Goal: Information Seeking & Learning: Learn about a topic

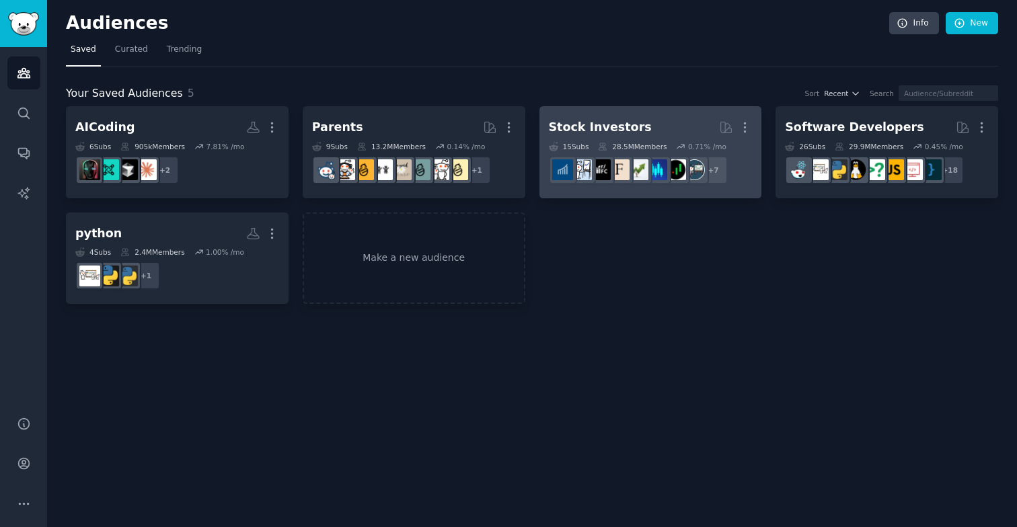
click at [607, 138] on h2 "Stock Investors More" at bounding box center [651, 128] width 204 height 24
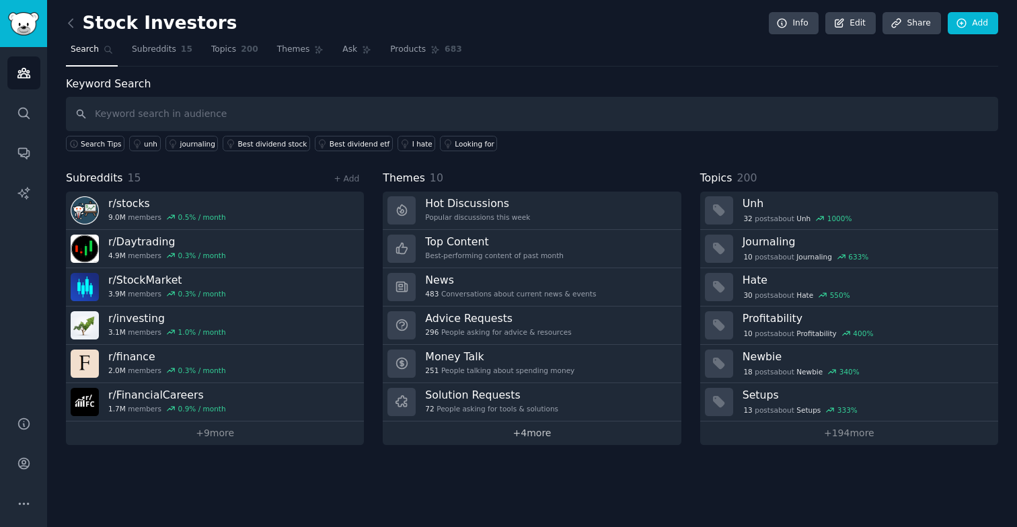
click at [520, 436] on link "+ 4 more" at bounding box center [532, 434] width 298 height 24
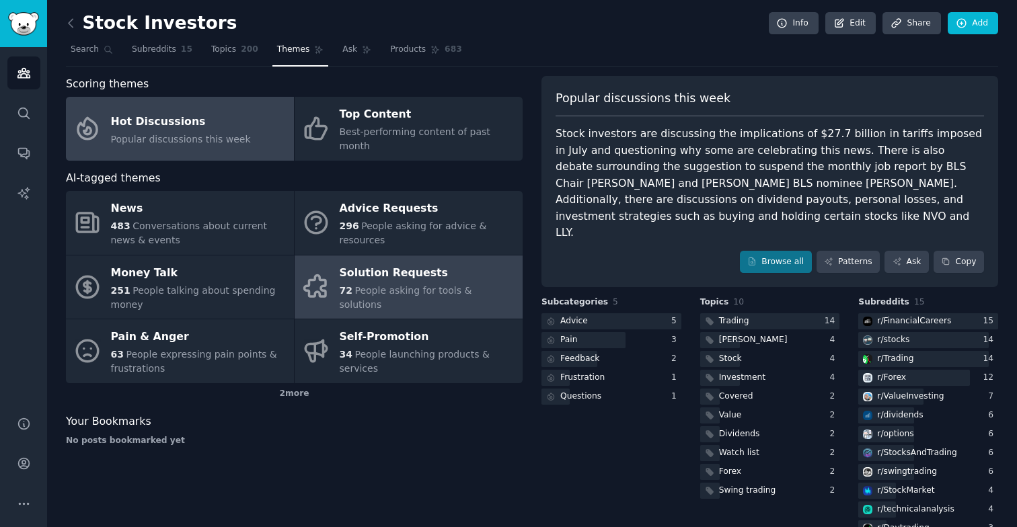
click at [472, 287] on span "People asking for tools & solutions" at bounding box center [406, 297] width 132 height 25
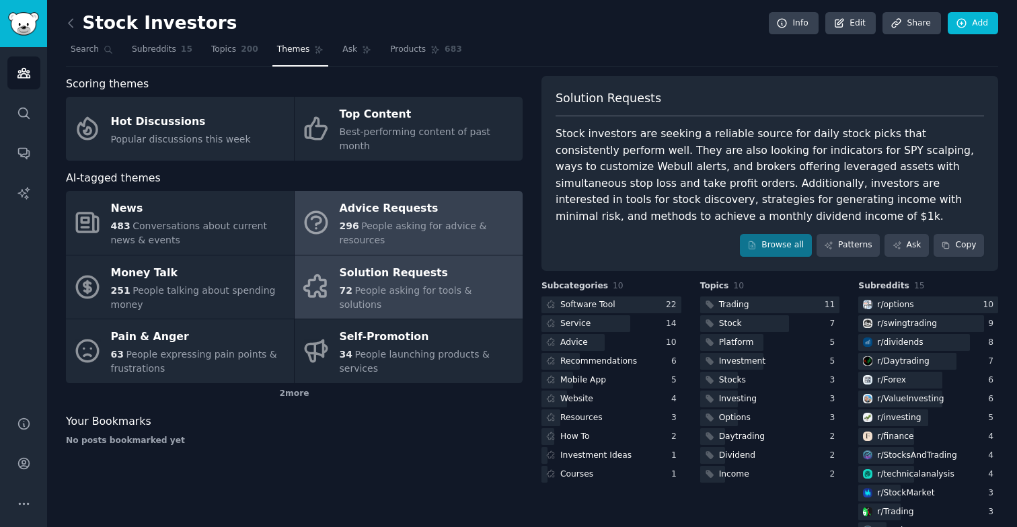
click at [414, 198] on div "Advice Requests" at bounding box center [428, 209] width 176 height 22
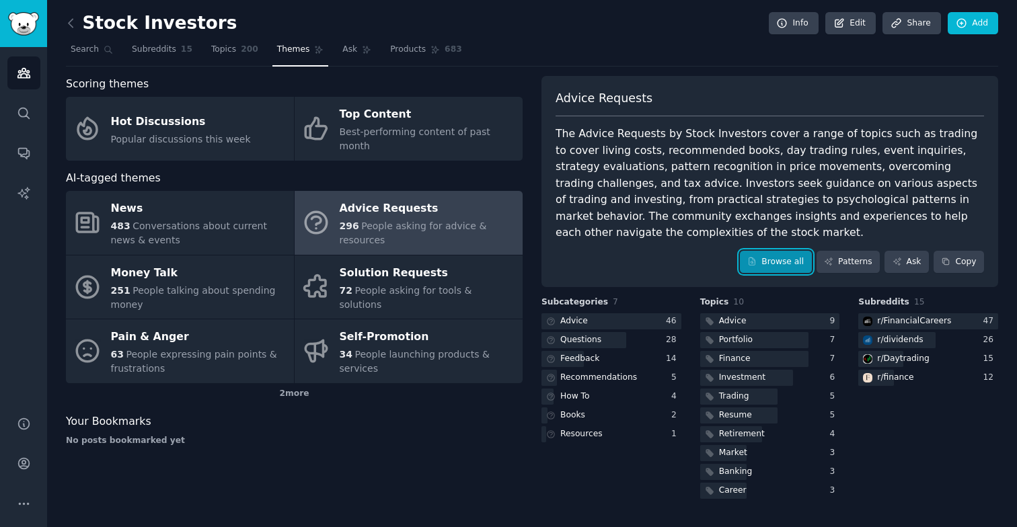
click at [757, 266] on icon at bounding box center [751, 261] width 9 height 9
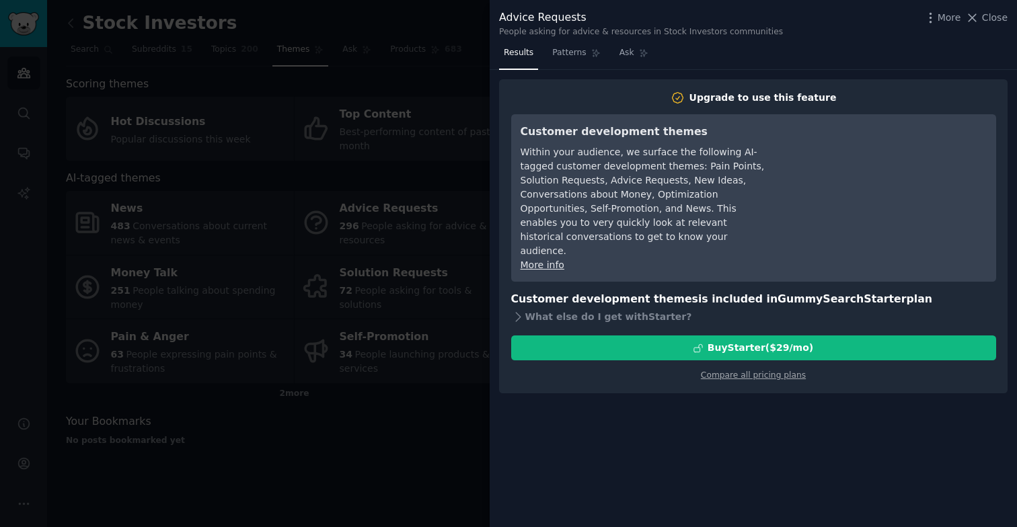
click at [453, 122] on div at bounding box center [508, 263] width 1017 height 527
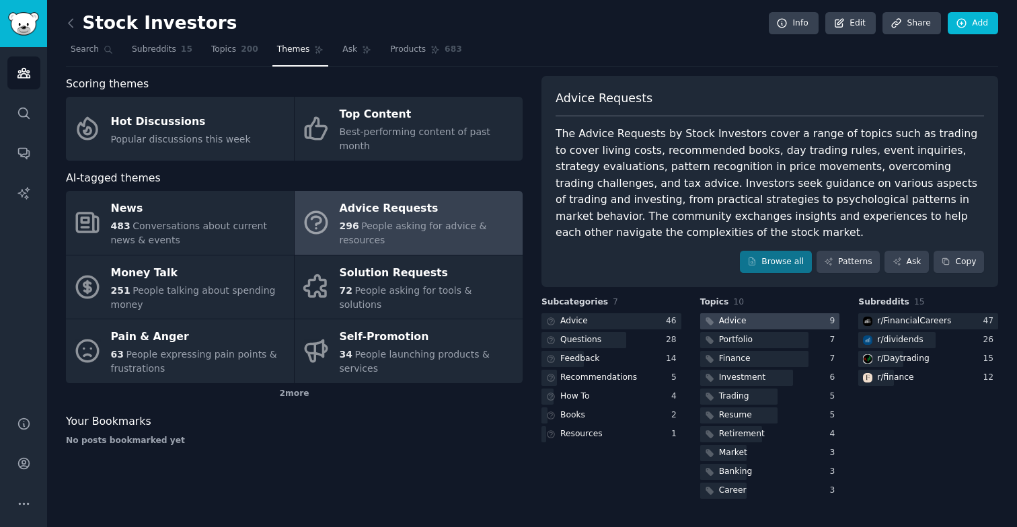
click at [764, 323] on div at bounding box center [770, 321] width 140 height 17
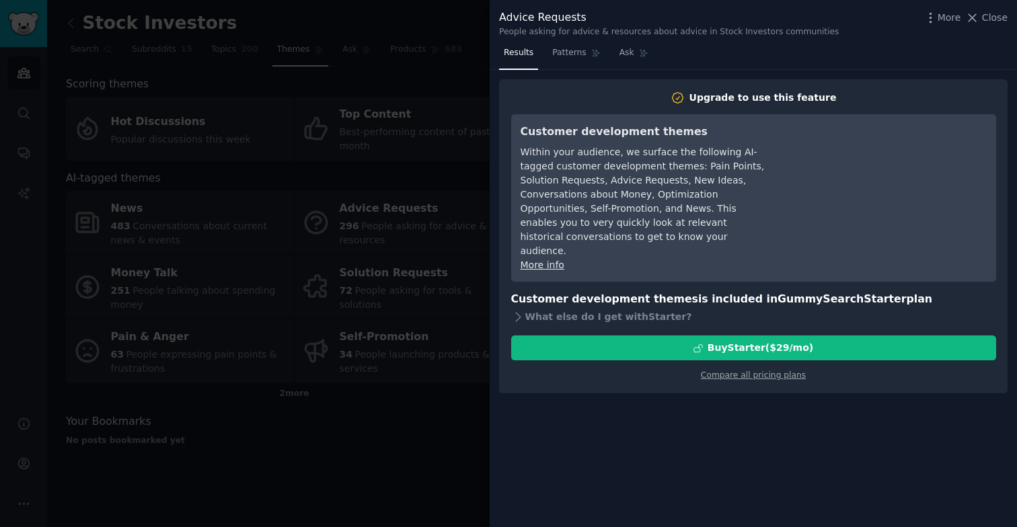
click at [430, 72] on div at bounding box center [508, 263] width 1017 height 527
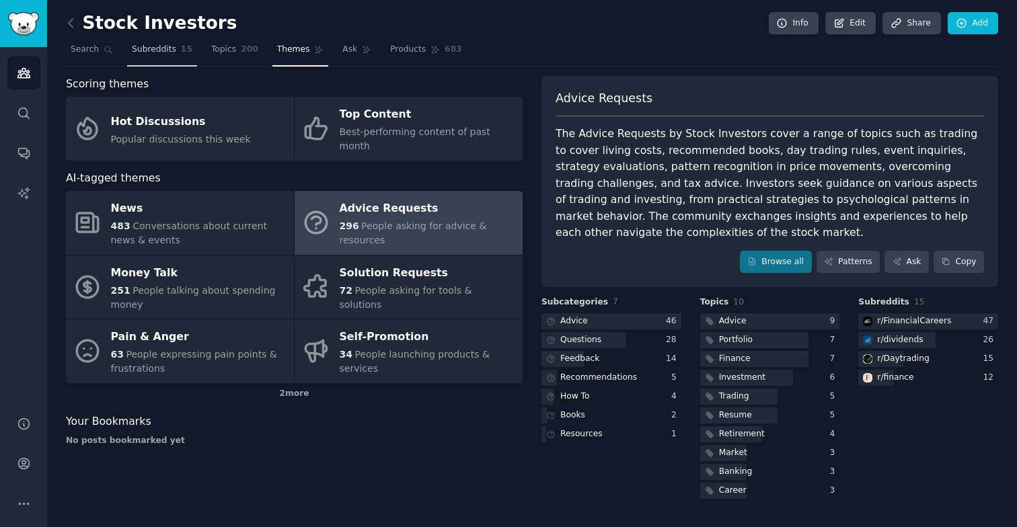
click at [166, 61] on link "Subreddits 15" at bounding box center [162, 53] width 70 height 28
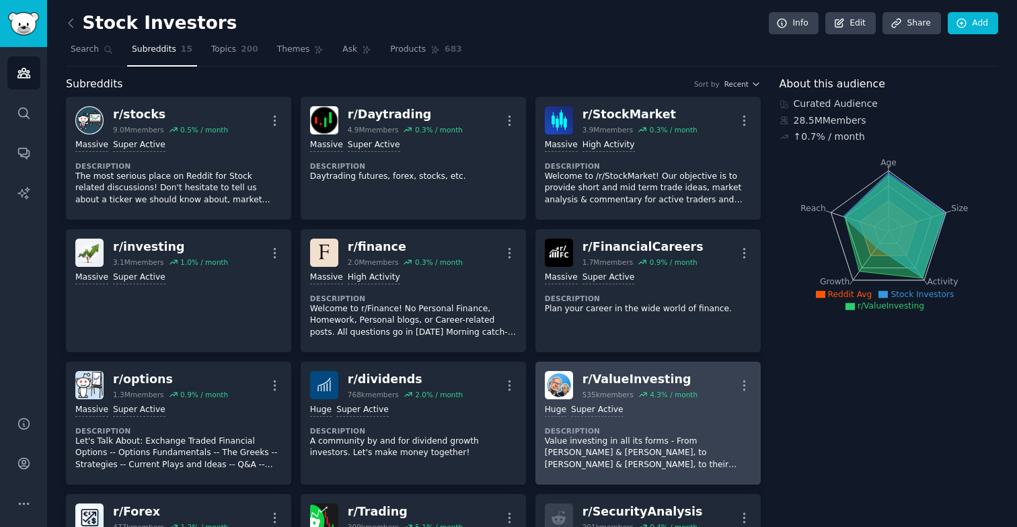
click at [562, 388] on img at bounding box center [559, 385] width 28 height 28
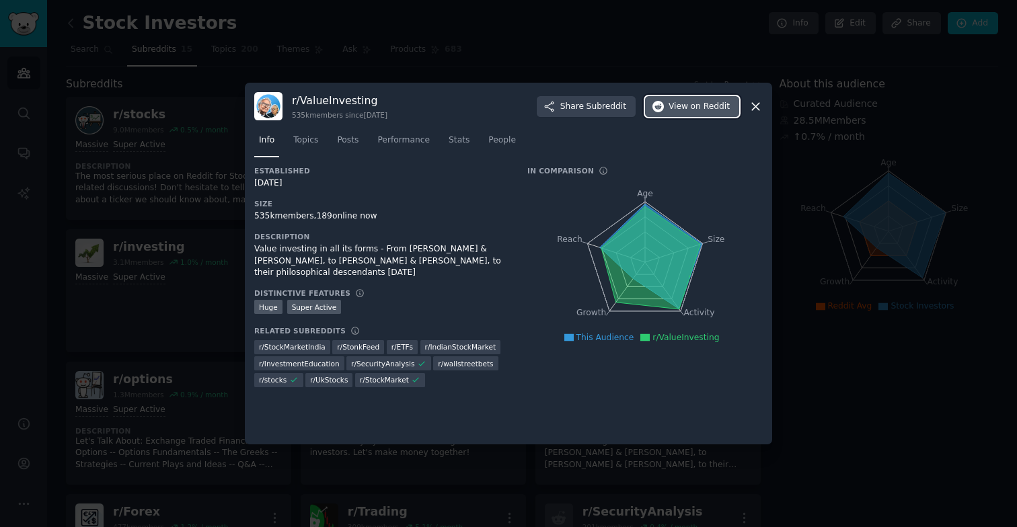
click at [672, 107] on span "View on Reddit" at bounding box center [698, 107] width 61 height 12
